Goal: Task Accomplishment & Management: Use online tool/utility

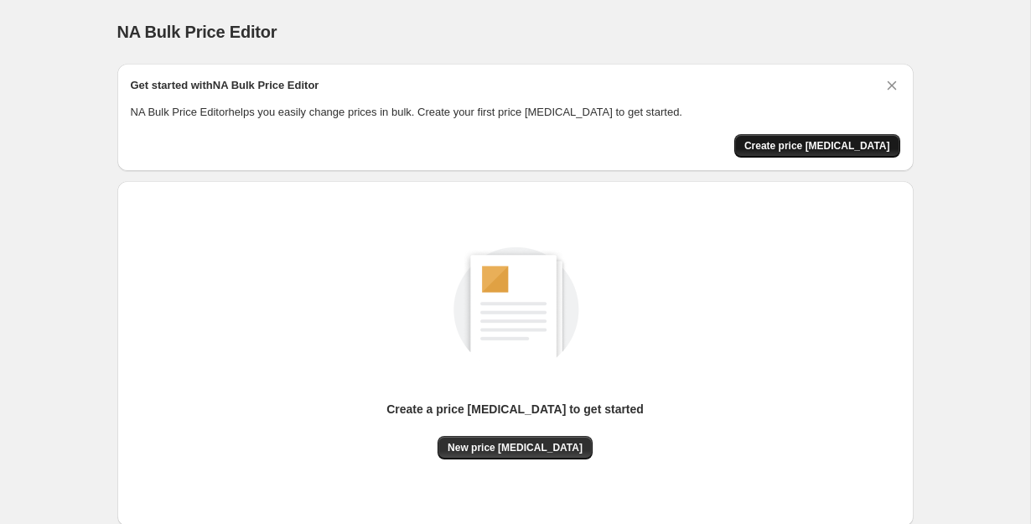
click at [806, 149] on span "Create price change job" at bounding box center [817, 145] width 146 height 13
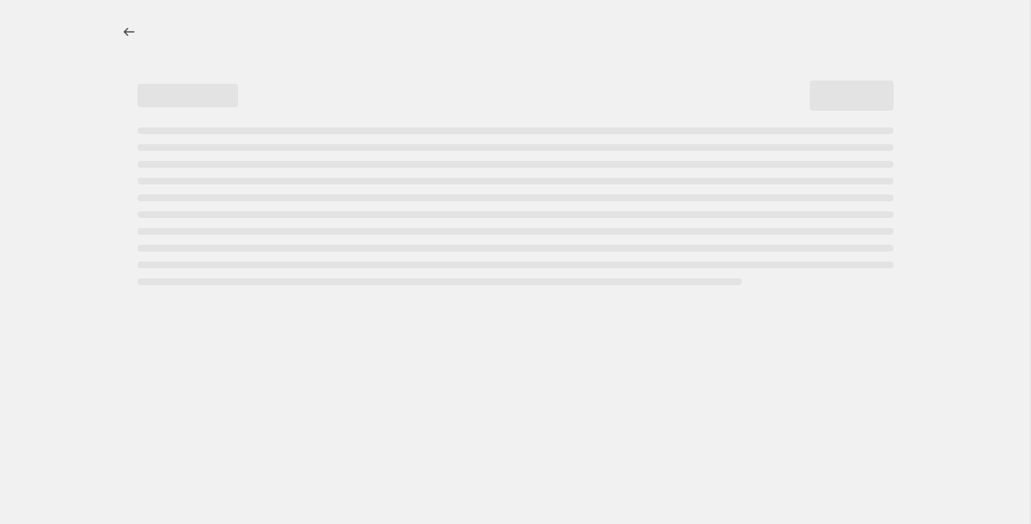
select select "percentage"
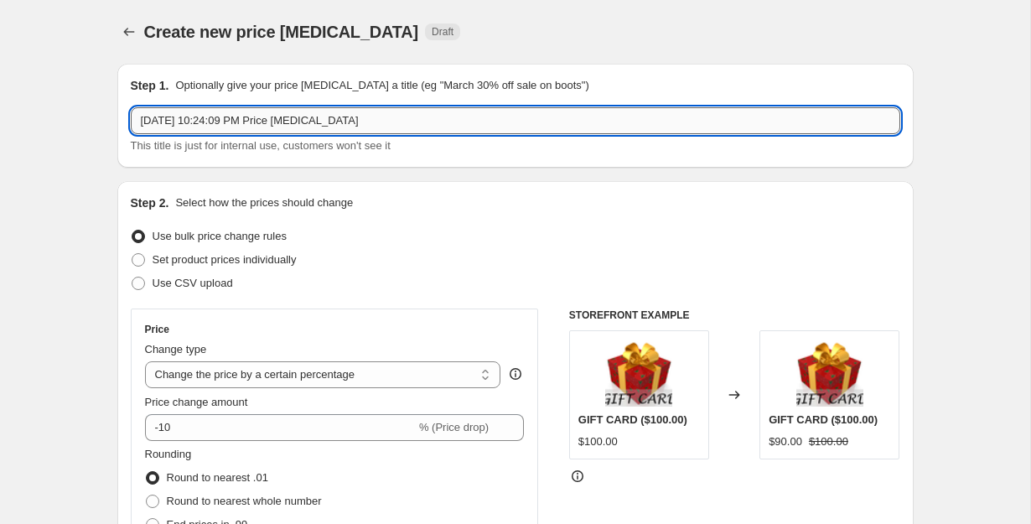
click at [340, 119] on input "Sep 28, 2025, 10:24:09 PM Price change job" at bounding box center [516, 120] width 770 height 27
type input "Crotchless Lingerie"
click at [451, 276] on div "Use CSV upload" at bounding box center [516, 283] width 770 height 23
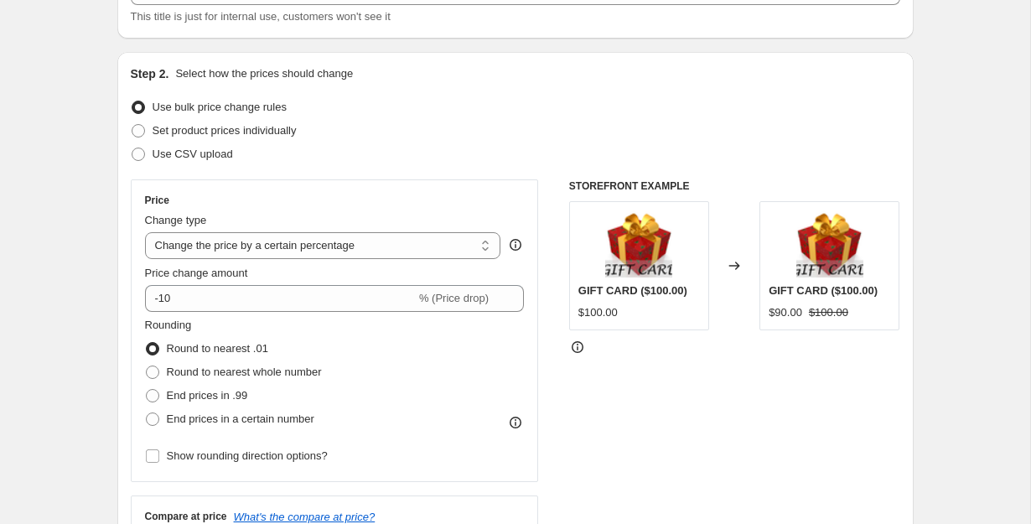
scroll to position [203, 0]
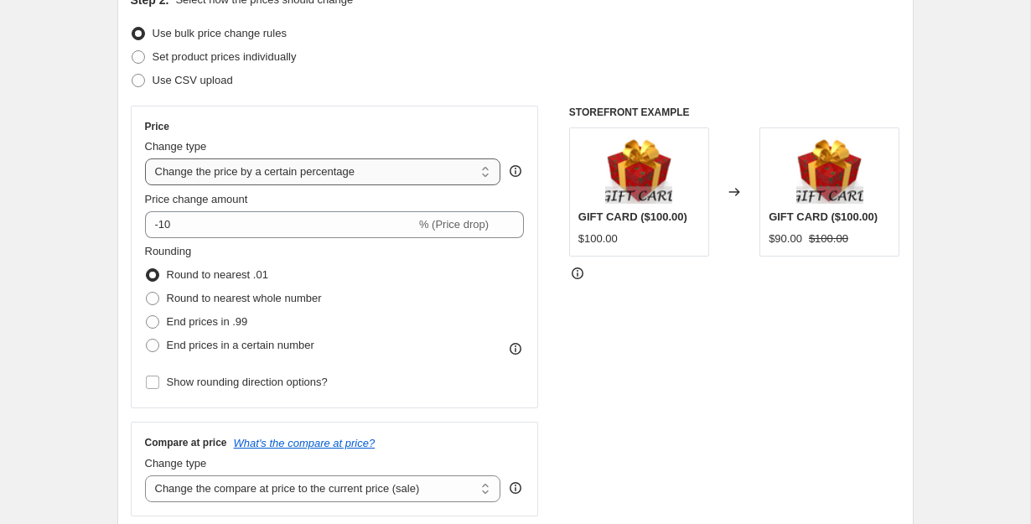
click at [476, 168] on select "Change the price to a certain amount Change the price by a certain amount Chang…" at bounding box center [323, 171] width 356 height 27
select select "by"
click at [145, 158] on select "Change the price to a certain amount Change the price by a certain amount Chang…" at bounding box center [323, 171] width 356 height 27
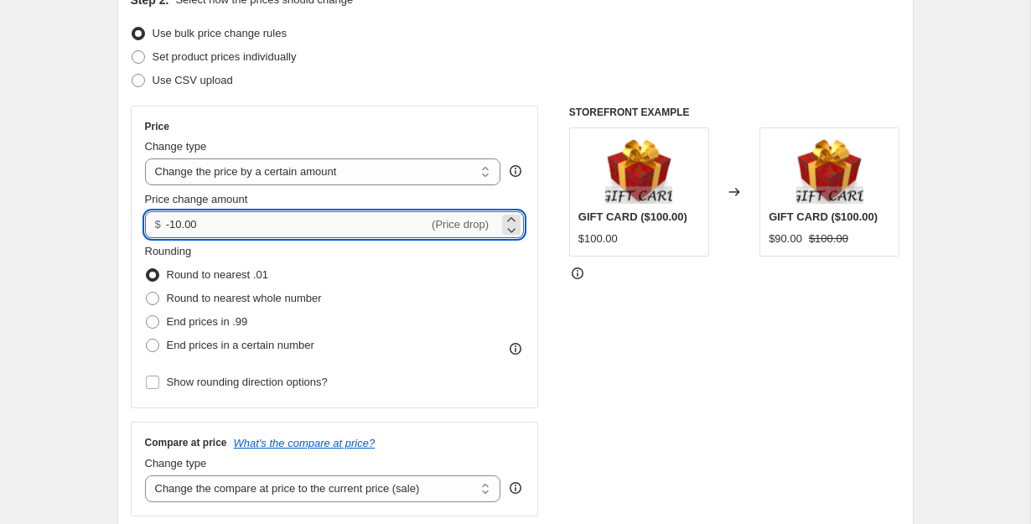
click at [334, 222] on input "-10.00" at bounding box center [297, 224] width 262 height 27
type input "-1"
type input "-5.00"
click at [450, 256] on div "Rounding Round to nearest .01 Round to nearest whole number End prices in .99 E…" at bounding box center [335, 300] width 380 height 114
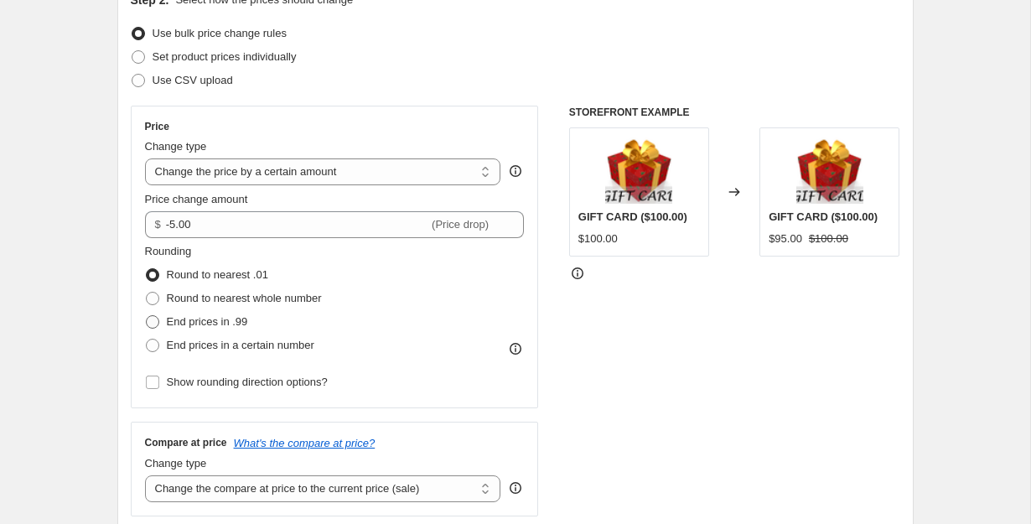
click at [151, 320] on span at bounding box center [152, 321] width 13 height 13
click at [147, 316] on input "End prices in .99" at bounding box center [146, 315] width 1 height 1
radio input "true"
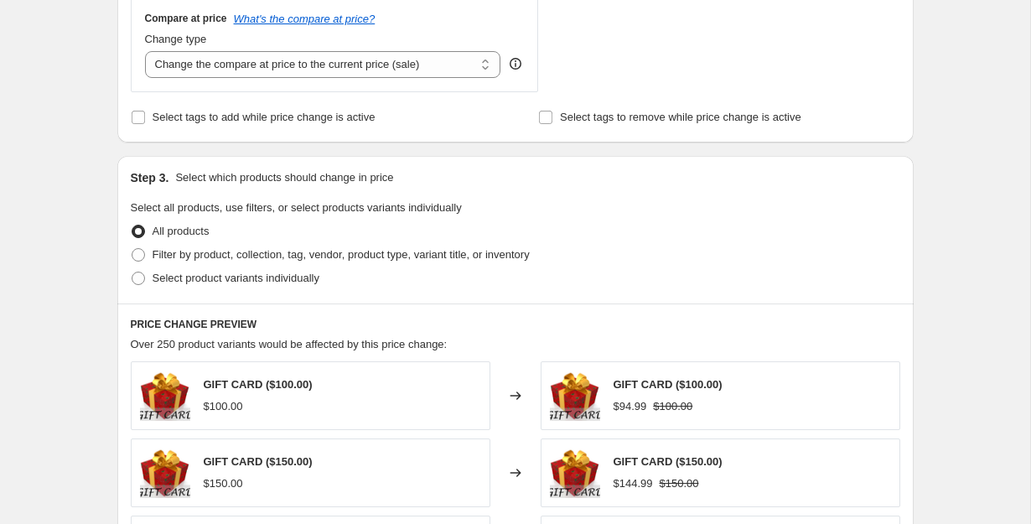
scroll to position [631, 0]
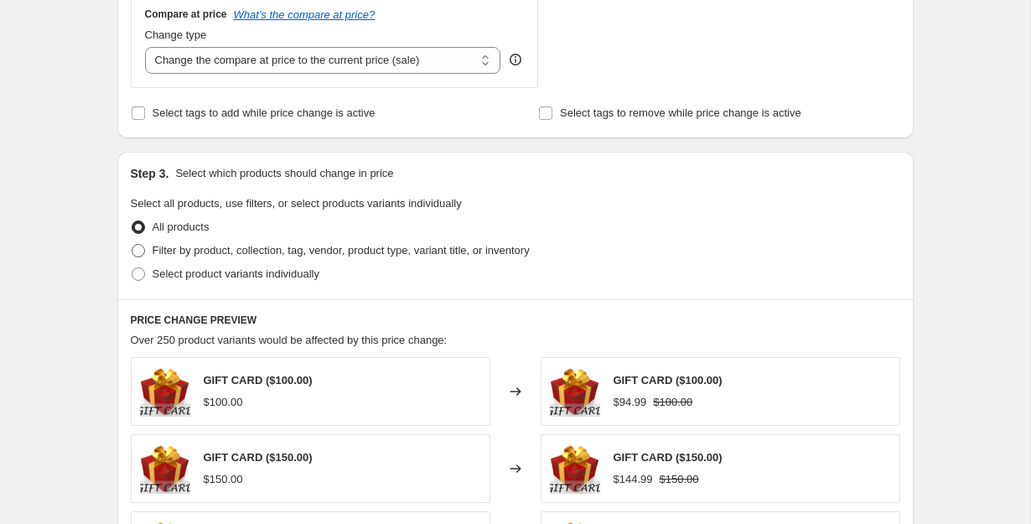
click at [136, 248] on span at bounding box center [138, 250] width 13 height 13
click at [132, 245] on input "Filter by product, collection, tag, vendor, product type, variant title, or inv…" at bounding box center [132, 244] width 1 height 1
radio input "true"
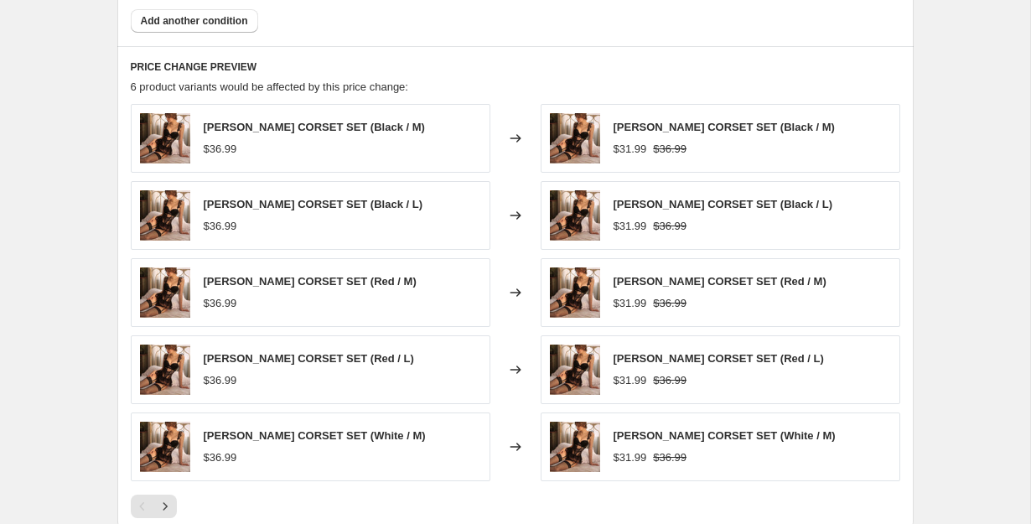
scroll to position [745, 0]
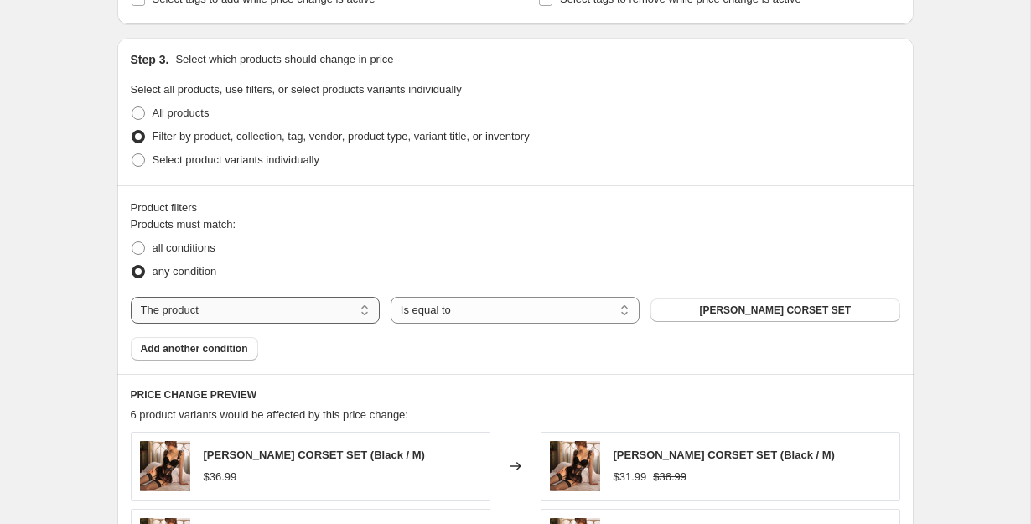
click at [344, 311] on select "The product The product's collection The product's tag The product's vendor The…" at bounding box center [255, 310] width 249 height 27
select select "collection"
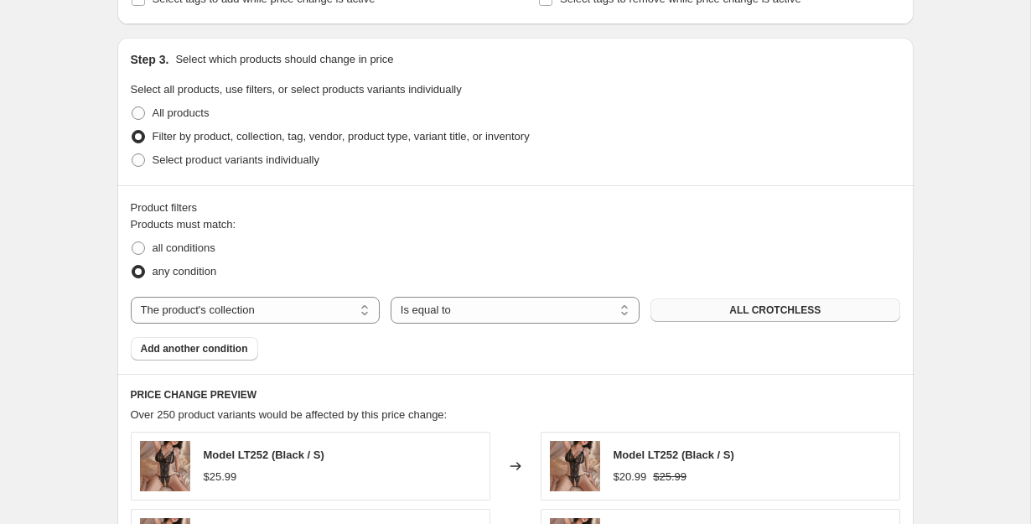
click at [741, 306] on span "ALL CROTCHLESS" at bounding box center [774, 309] width 91 height 13
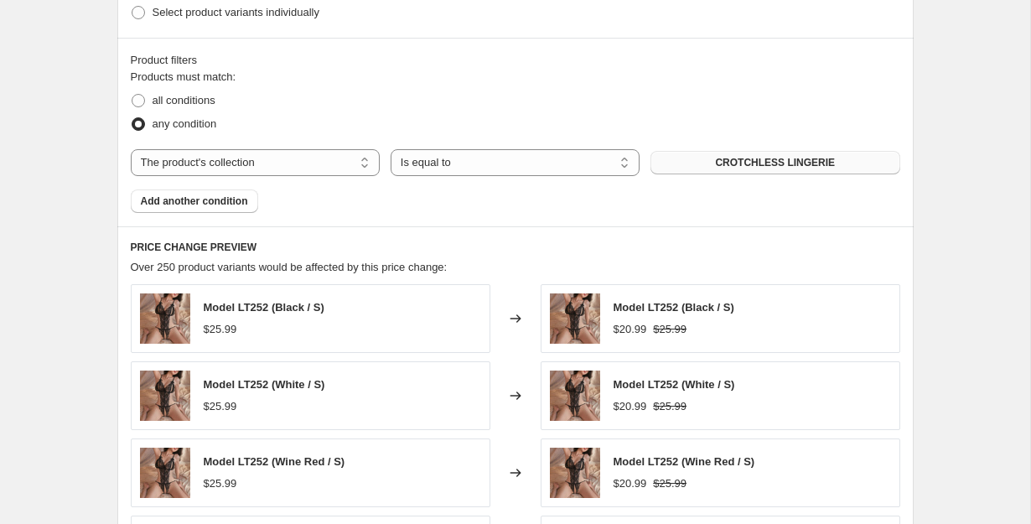
scroll to position [894, 0]
click at [346, 158] on select "The product The product's collection The product's tag The product's vendor The…" at bounding box center [255, 161] width 249 height 27
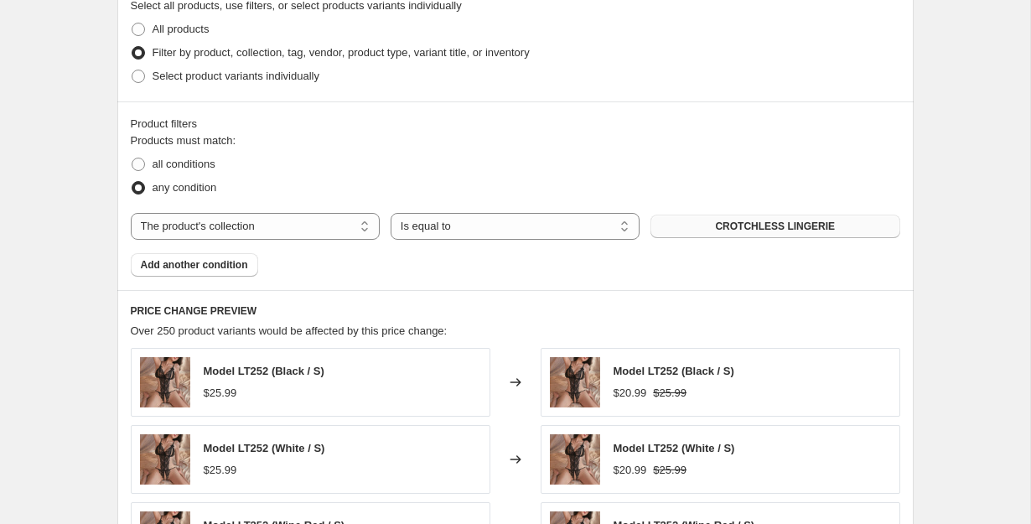
scroll to position [828, 0]
click at [238, 266] on span "Add another condition" at bounding box center [194, 265] width 107 height 13
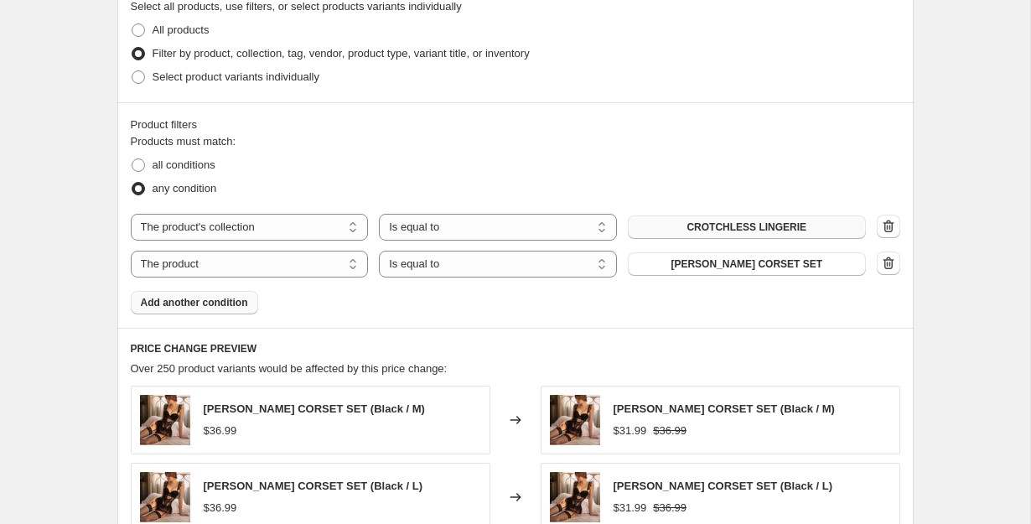
click at [238, 266] on select "The product The product's collection The product's tag The product's vendor The…" at bounding box center [250, 264] width 238 height 27
select select "product_type"
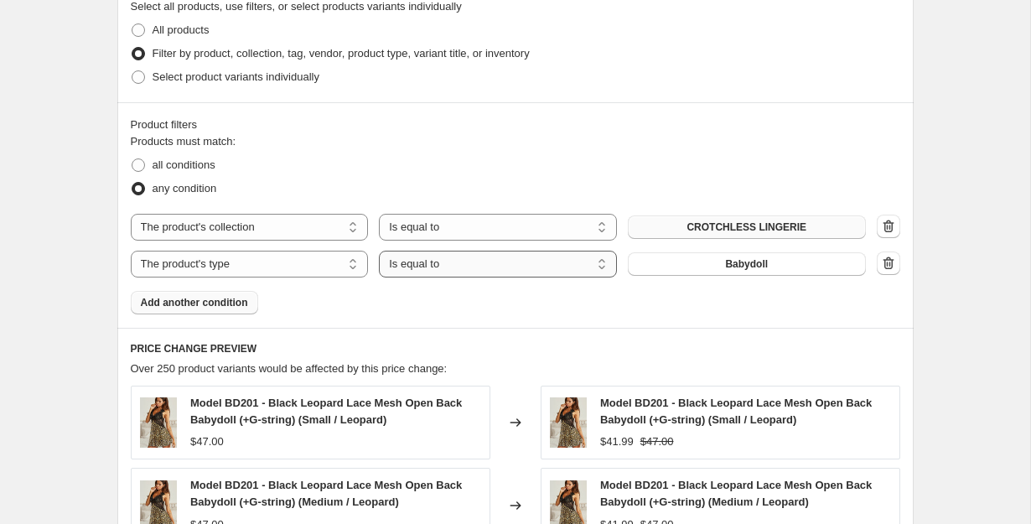
click at [465, 269] on select "Is equal to Is not equal to" at bounding box center [498, 264] width 238 height 27
select select "not_equal"
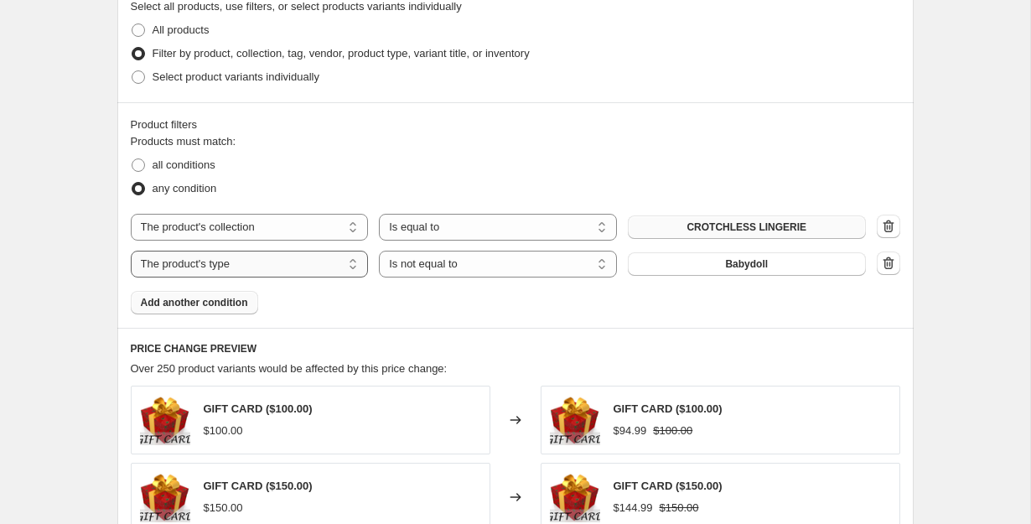
click at [303, 262] on select "The product The product's collection The product's tag The product's vendor The…" at bounding box center [250, 264] width 238 height 27
select select "product"
click at [506, 267] on select "Is equal to Is not equal to" at bounding box center [498, 264] width 238 height 27
select select "equal"
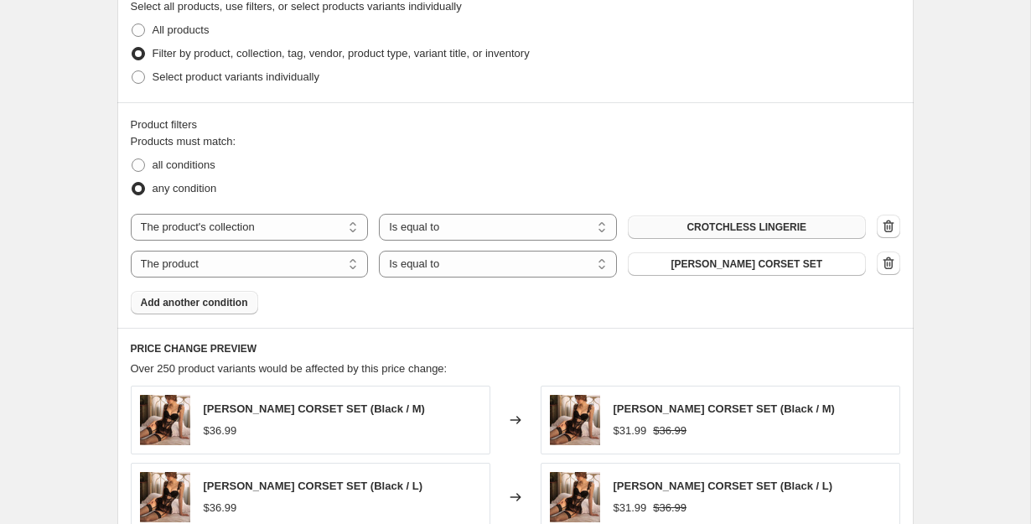
click at [906, 258] on div "Product filters Products must match: all conditions any condition The product T…" at bounding box center [515, 215] width 796 height 226
click at [891, 265] on icon "button" at bounding box center [888, 263] width 11 height 13
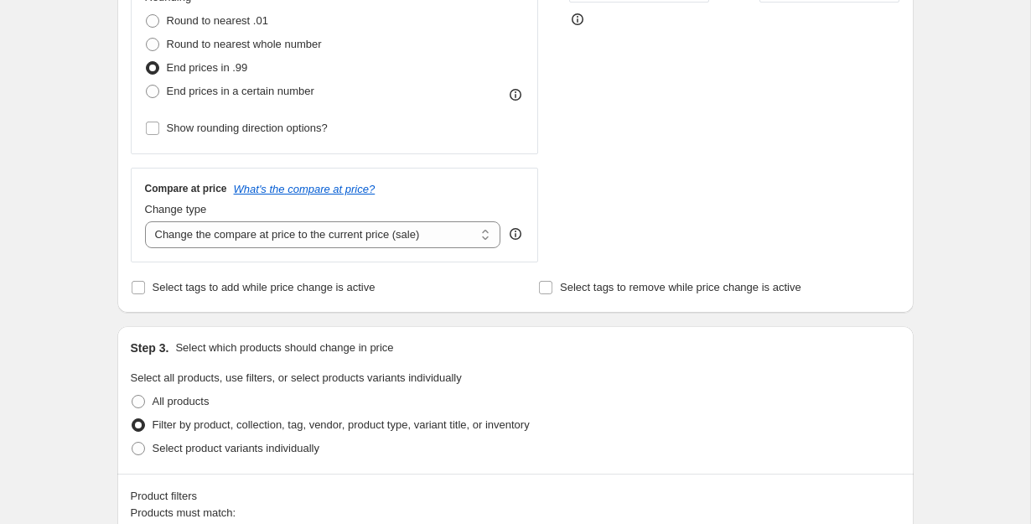
scroll to position [476, 0]
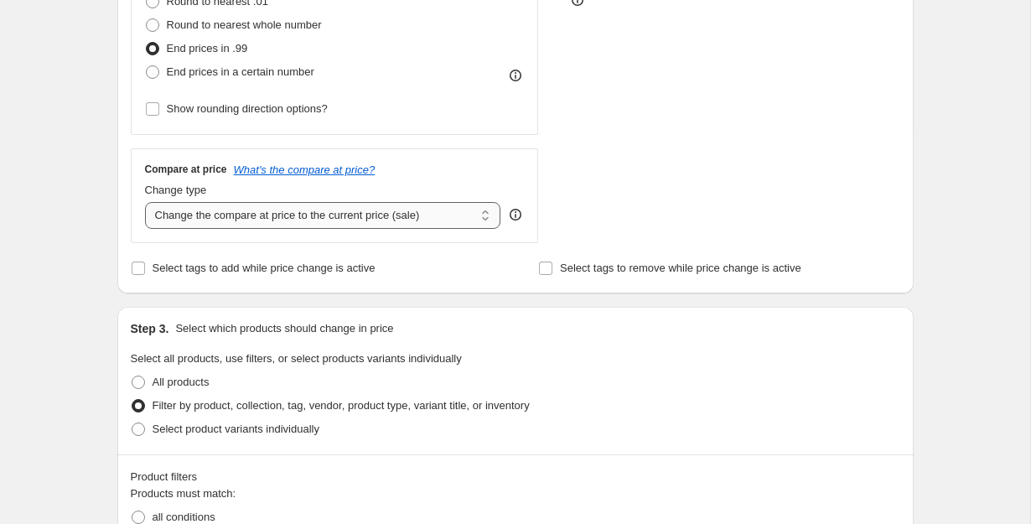
click at [478, 214] on select "Change the compare at price to the current price (sale) Change the compare at p…" at bounding box center [323, 215] width 356 height 27
select select "remove"
click at [145, 202] on select "Change the compare at price to the current price (sale) Change the compare at p…" at bounding box center [323, 215] width 356 height 27
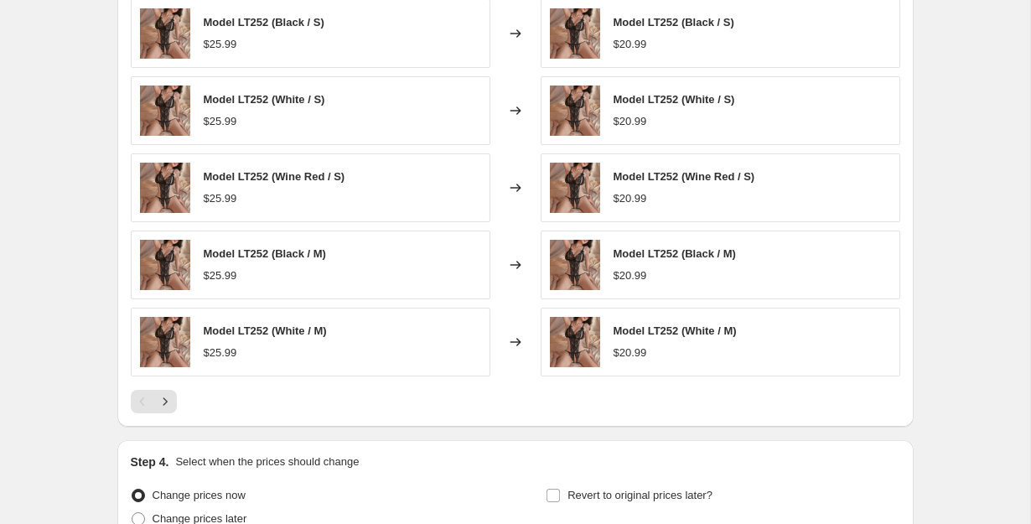
scroll to position [1302, 0]
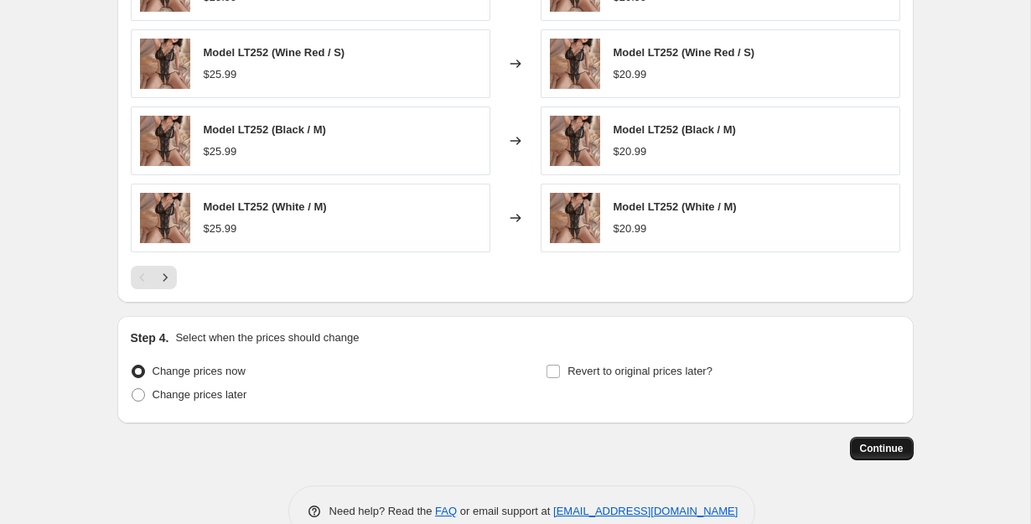
click at [891, 455] on button "Continue" at bounding box center [882, 448] width 64 height 23
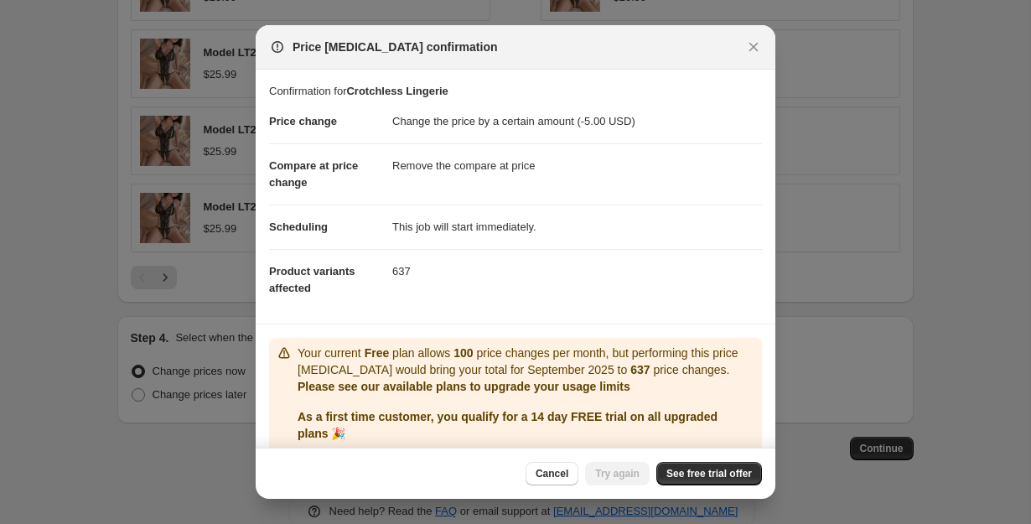
scroll to position [61, 0]
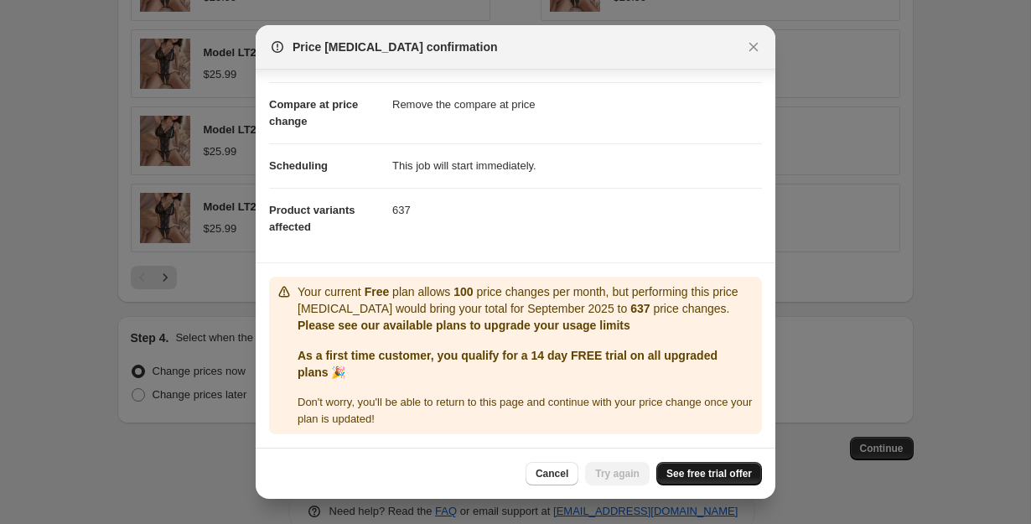
click at [705, 469] on span "See free trial offer" at bounding box center [709, 473] width 86 height 13
click at [610, 474] on span "Try again" at bounding box center [617, 473] width 44 height 13
click at [620, 471] on span "Try again" at bounding box center [617, 473] width 44 height 13
click at [758, 44] on icon "Close" at bounding box center [753, 47] width 17 height 17
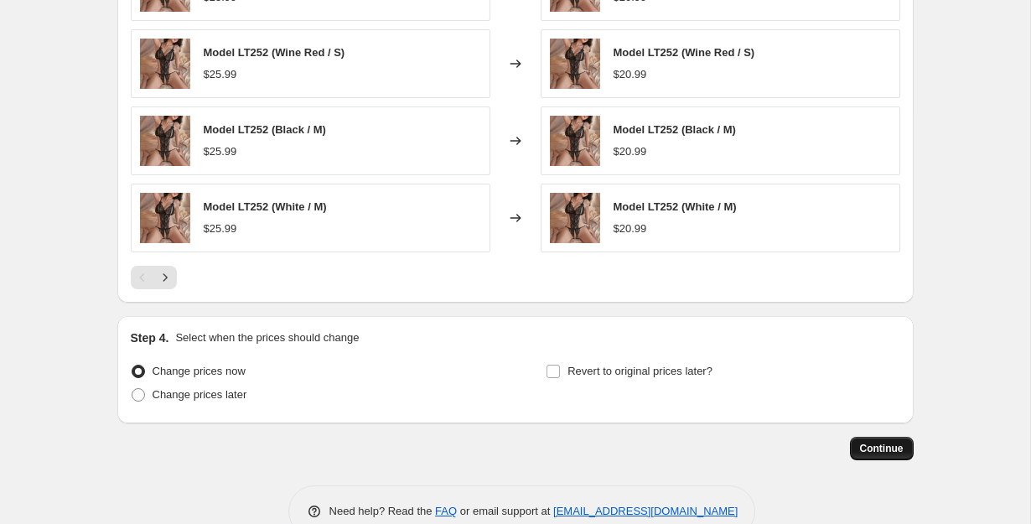
click at [884, 442] on button "Continue" at bounding box center [882, 448] width 64 height 23
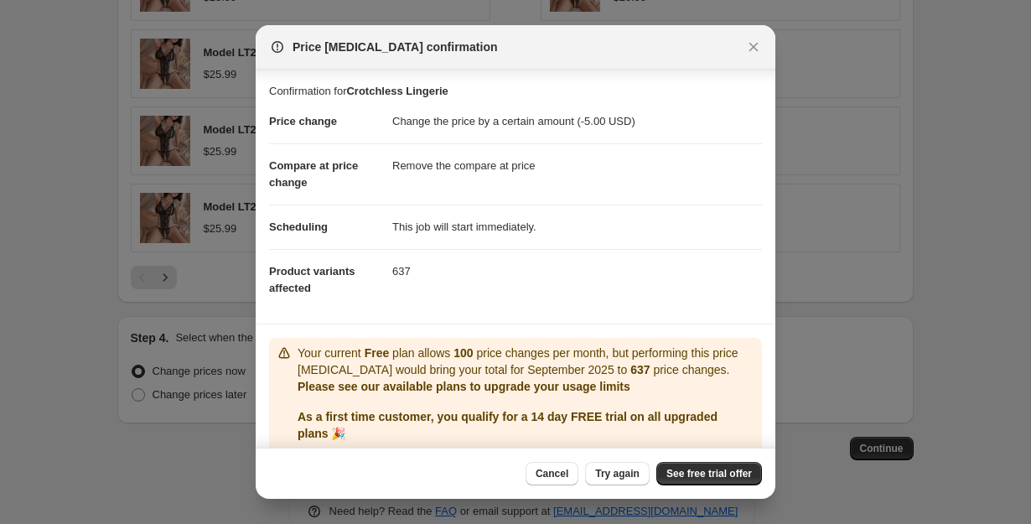
scroll to position [61, 0]
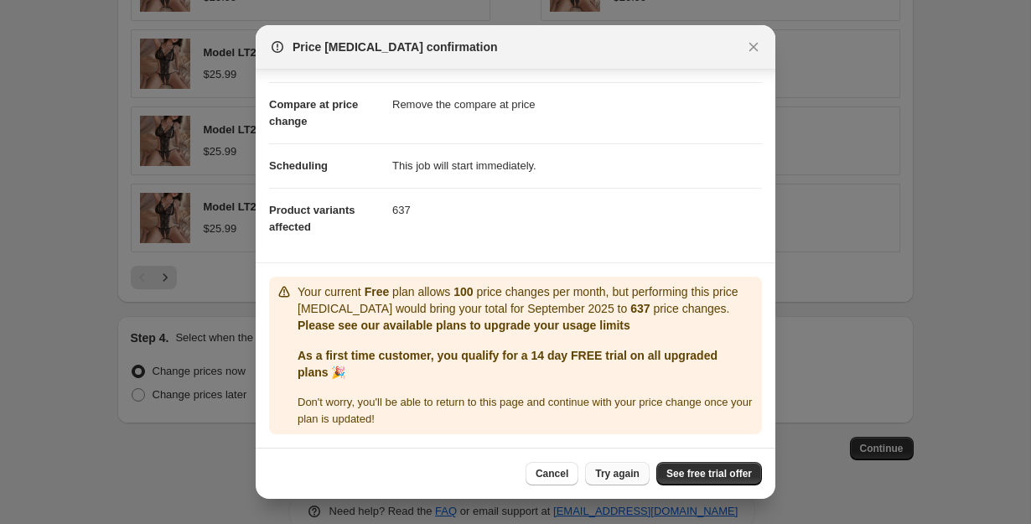
click at [619, 469] on span "Try again" at bounding box center [617, 473] width 44 height 13
click at [708, 483] on link "See free trial offer" at bounding box center [709, 473] width 106 height 23
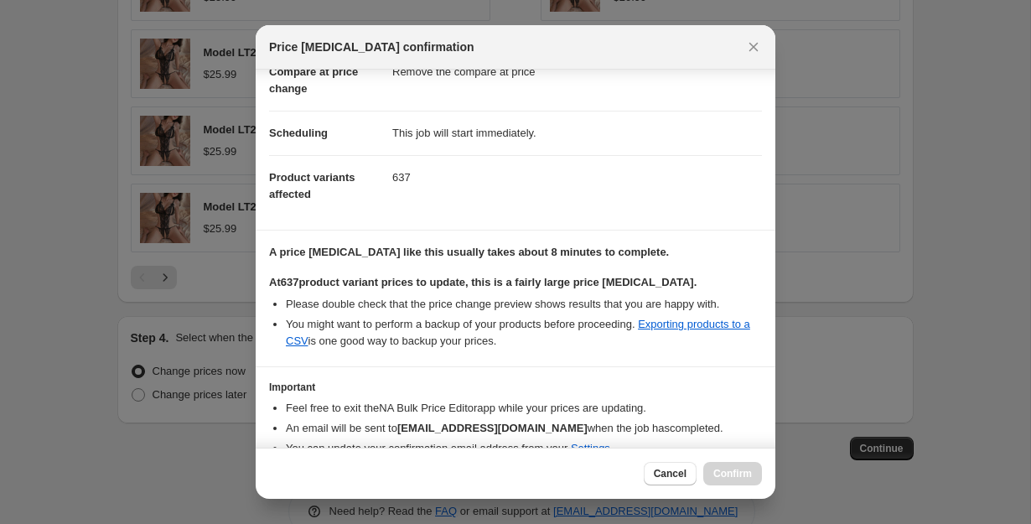
scroll to position [171, 0]
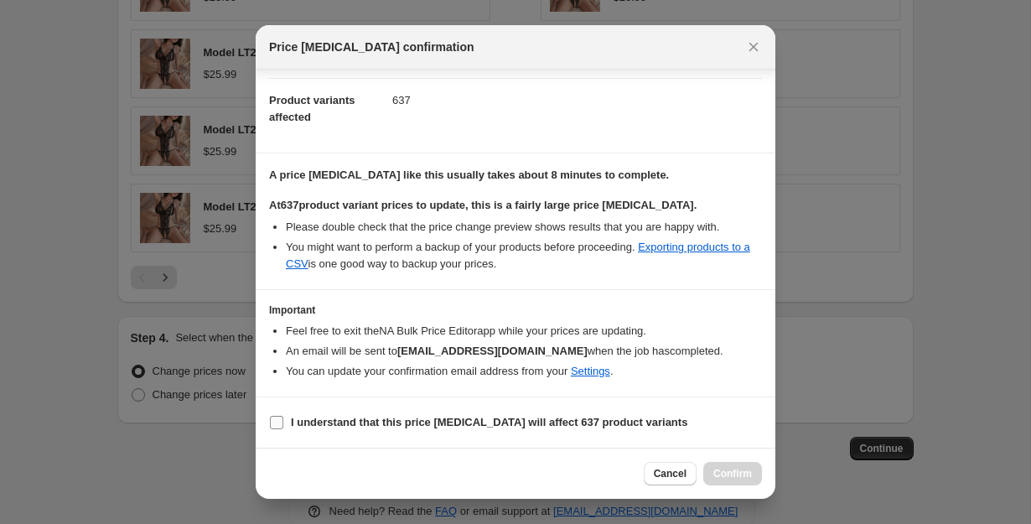
click at [278, 421] on input "I understand that this price change job will affect 637 product variants" at bounding box center [276, 422] width 13 height 13
checkbox input "true"
click at [744, 468] on span "Confirm" at bounding box center [732, 473] width 39 height 13
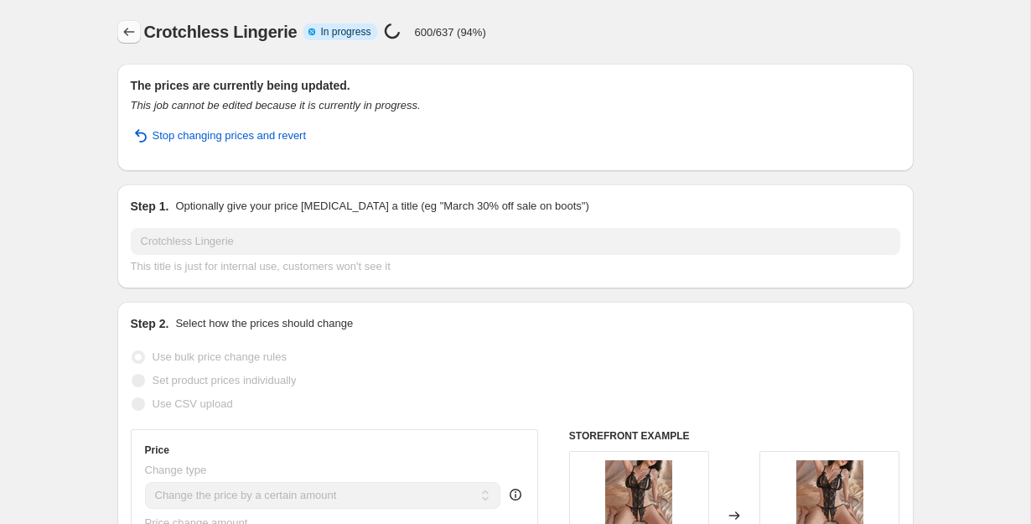
click at [131, 34] on icon "Price change jobs" at bounding box center [129, 31] width 17 height 17
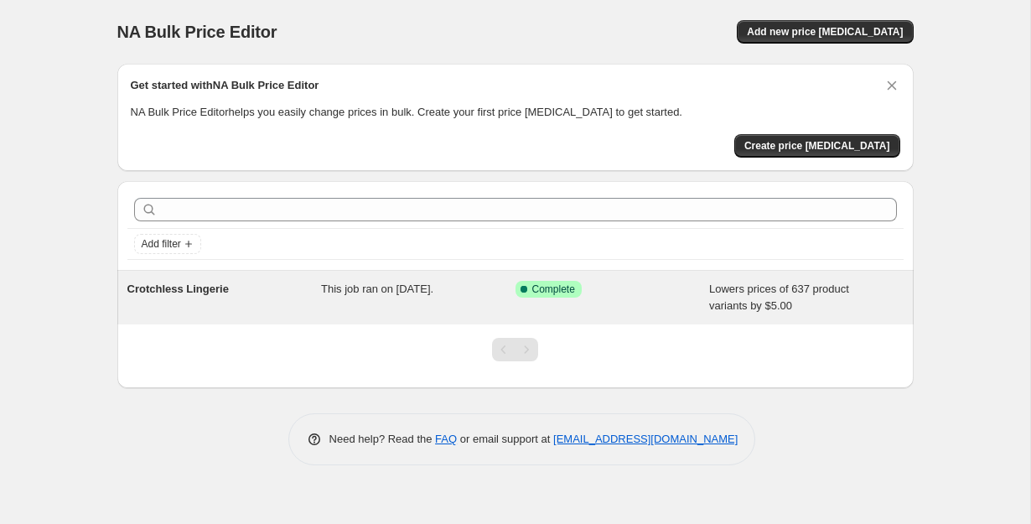
click at [703, 303] on div "Success Complete Complete" at bounding box center [613, 298] width 194 height 34
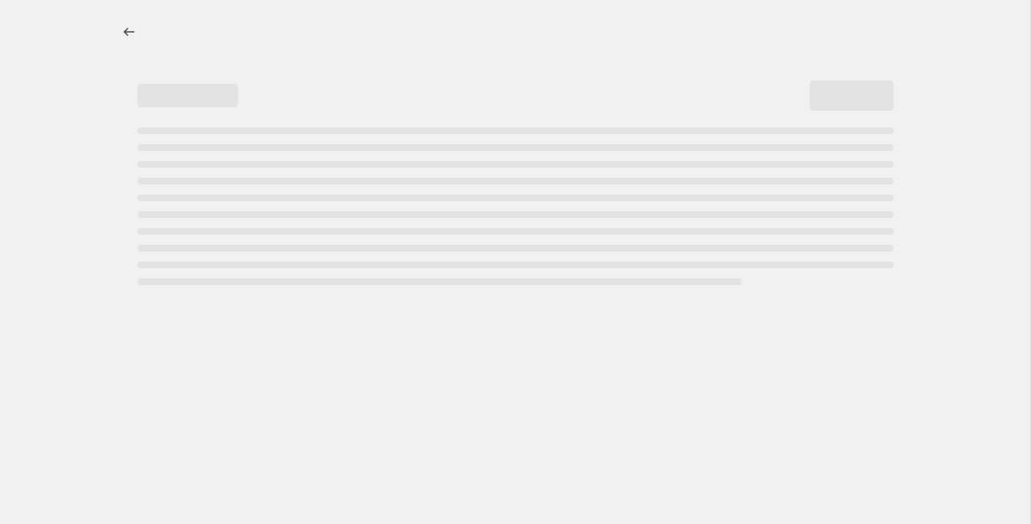
select select "by"
select select "remove"
select select "collection"
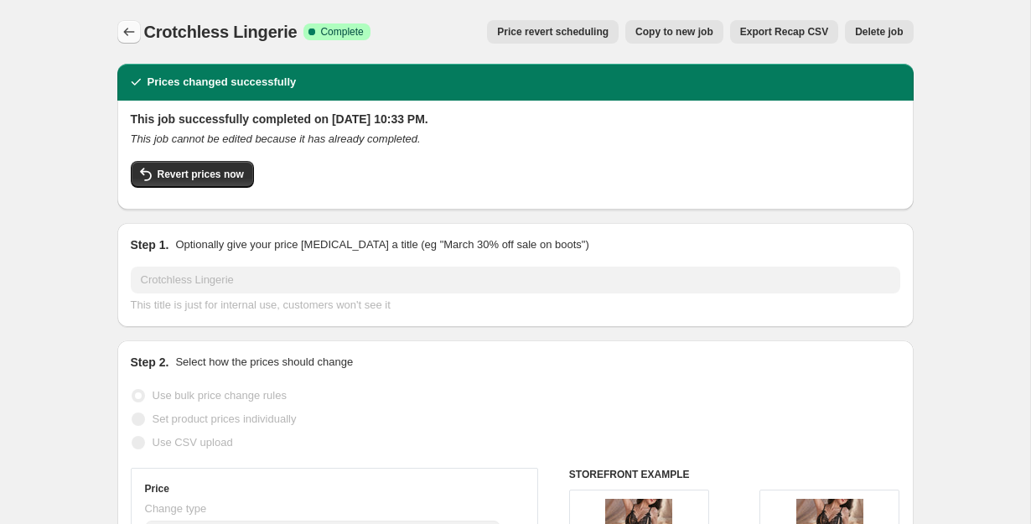
click at [121, 26] on icon "Price change jobs" at bounding box center [129, 31] width 17 height 17
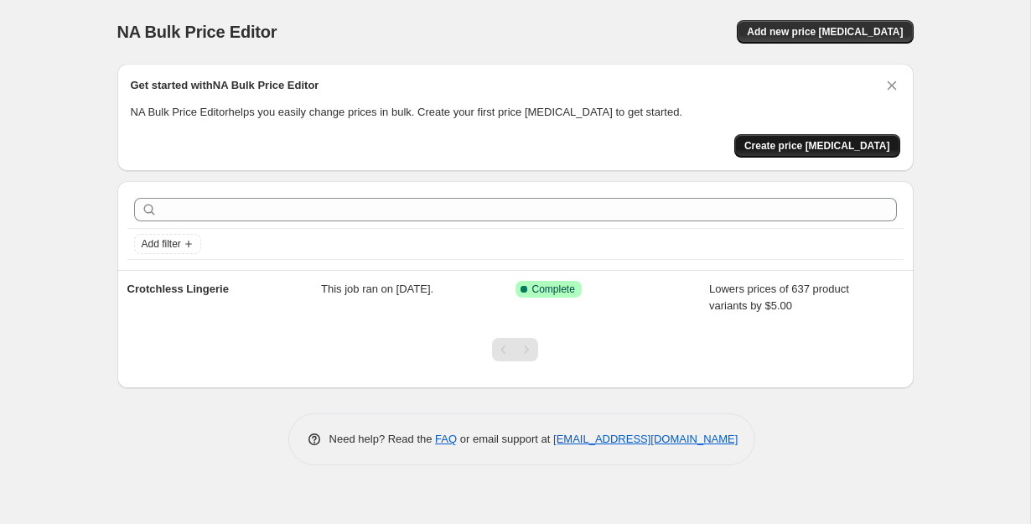
click at [813, 145] on span "Create price change job" at bounding box center [817, 145] width 146 height 13
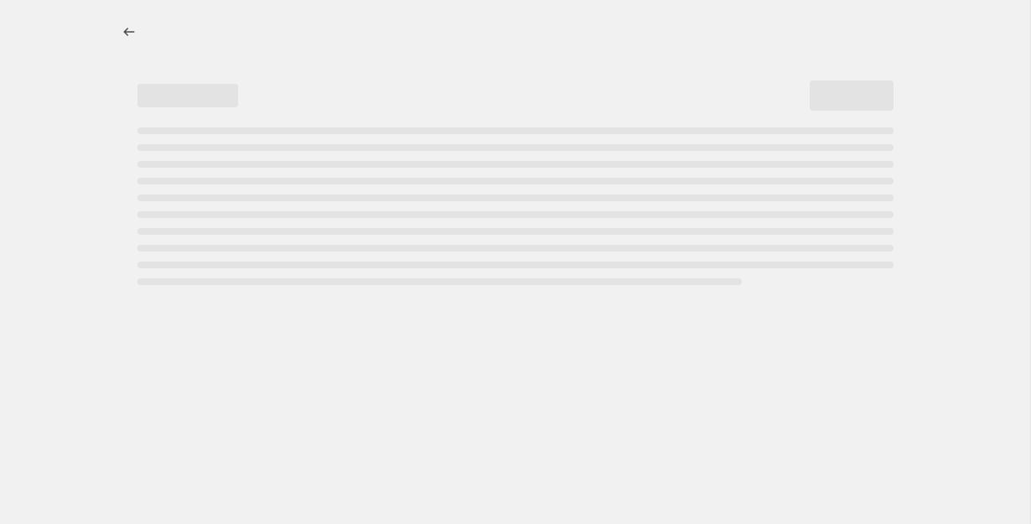
select select "percentage"
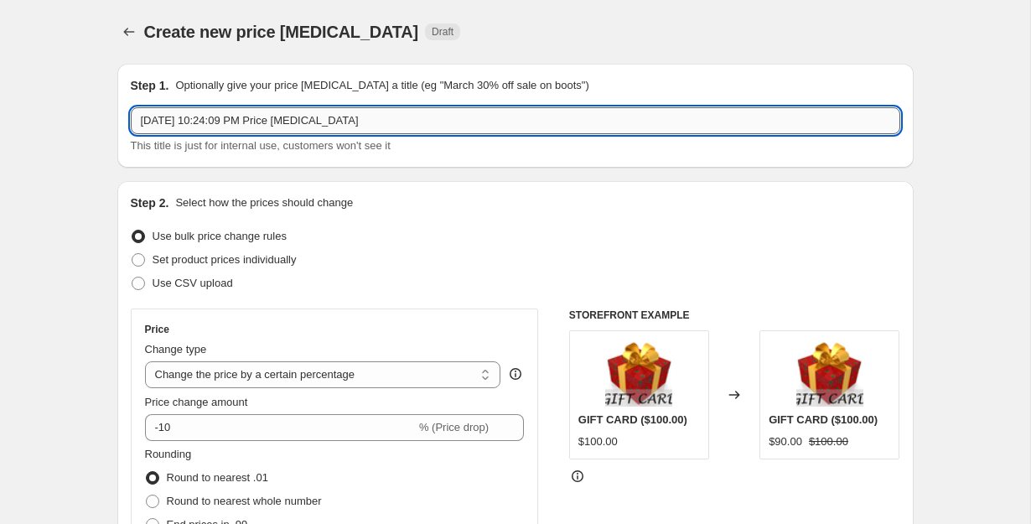
click at [345, 122] on input "Sep 28, 2025, 10:24:09 PM Price change job" at bounding box center [516, 120] width 770 height 27
type input "Lingerie Sets"
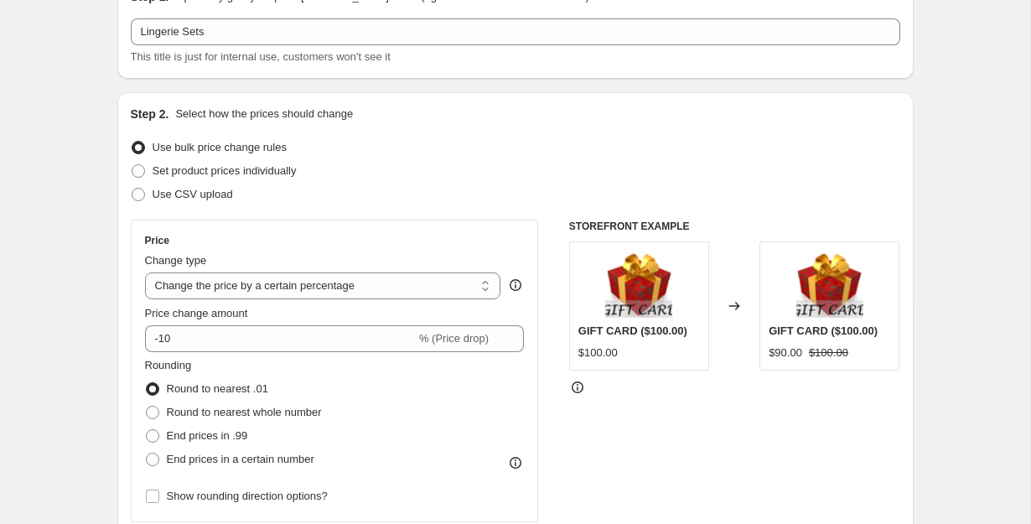
scroll to position [88, 0]
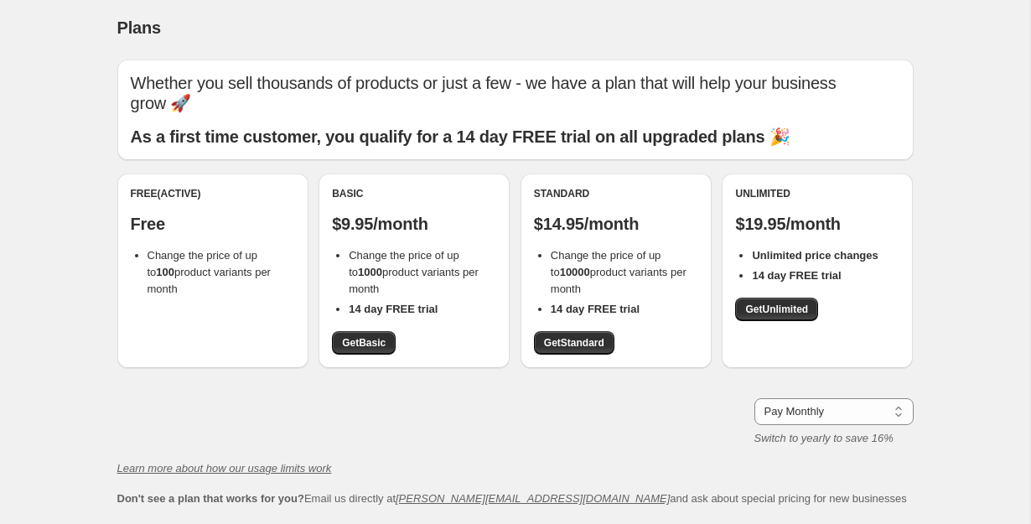
scroll to position [5, 0]
click at [386, 335] on span "Get Basic" at bounding box center [364, 341] width 44 height 13
